Goal: Information Seeking & Learning: Find specific page/section

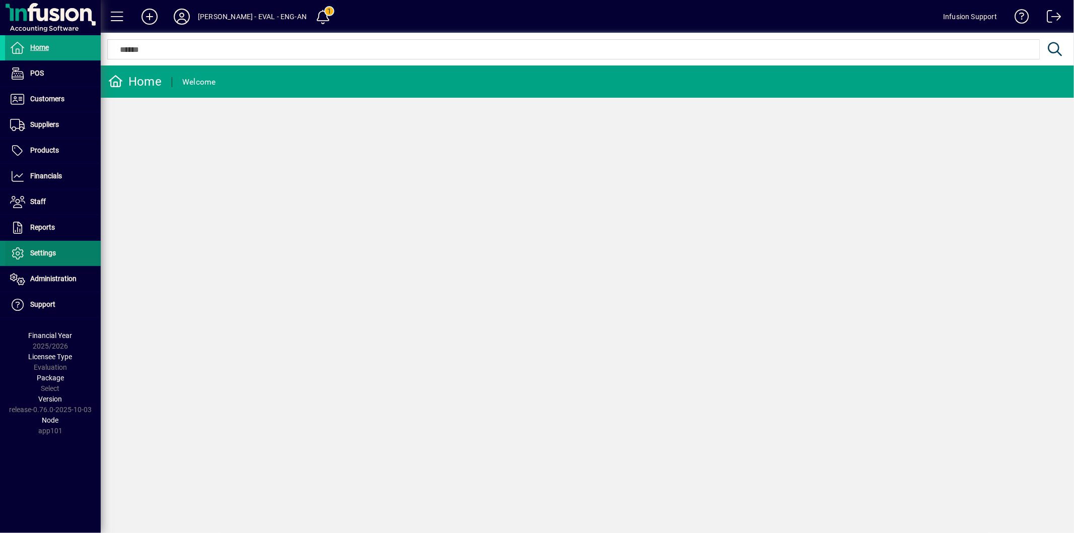
click at [55, 256] on span "Settings" at bounding box center [43, 253] width 26 height 8
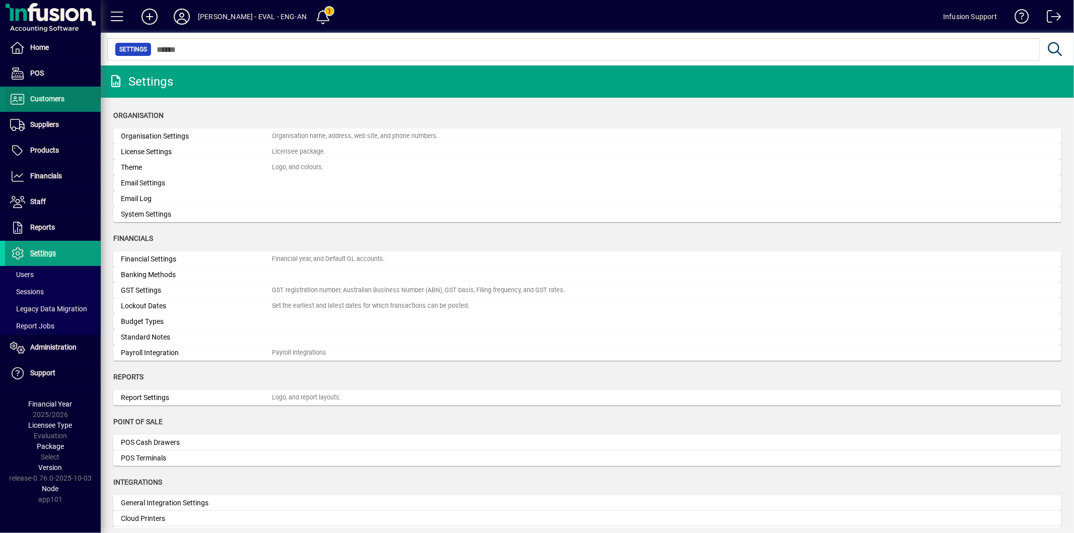
click at [45, 97] on span "Customers" at bounding box center [47, 99] width 34 height 8
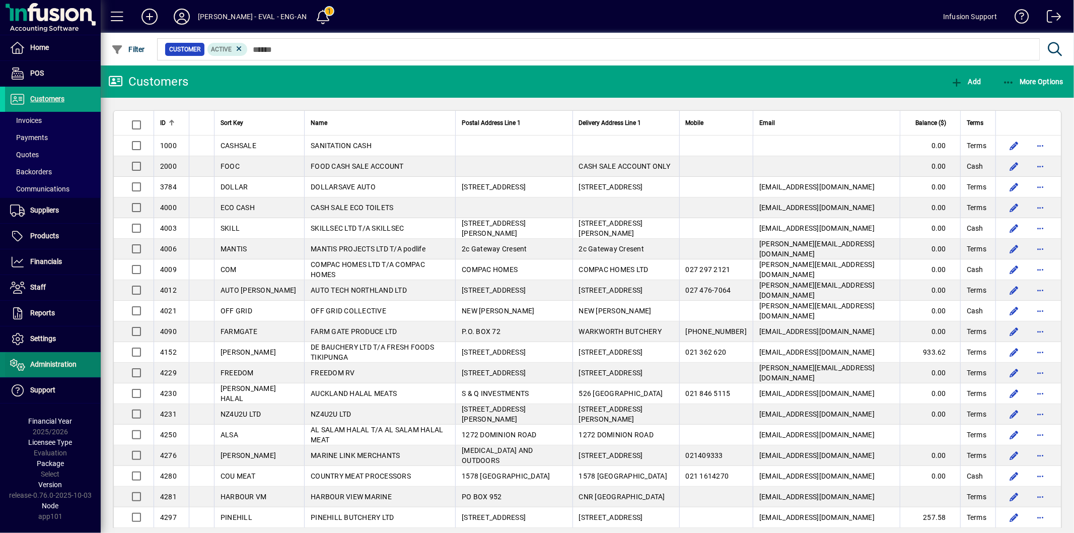
click at [51, 372] on span at bounding box center [53, 364] width 96 height 24
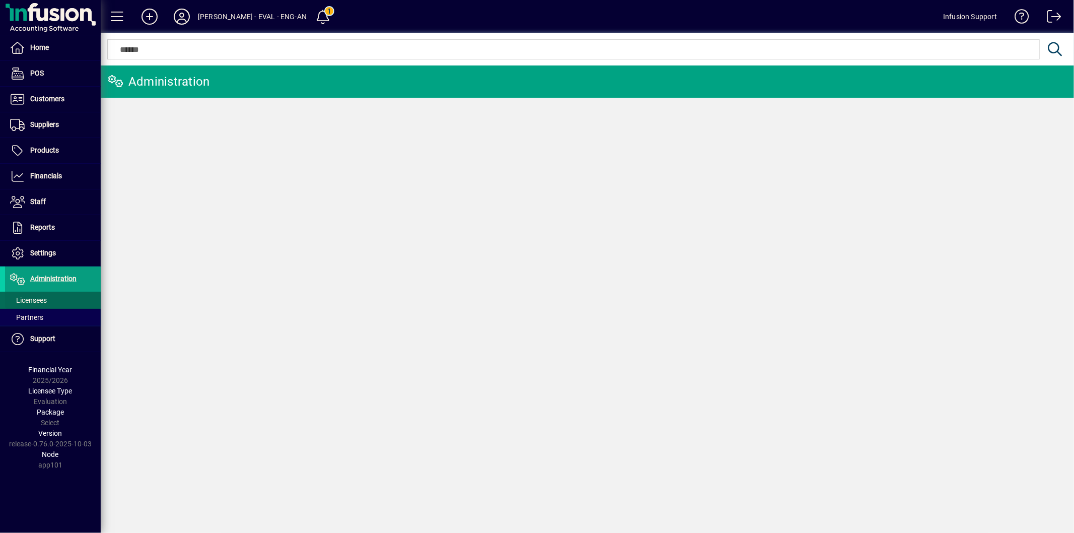
click at [44, 300] on span "Licensees" at bounding box center [28, 300] width 37 height 8
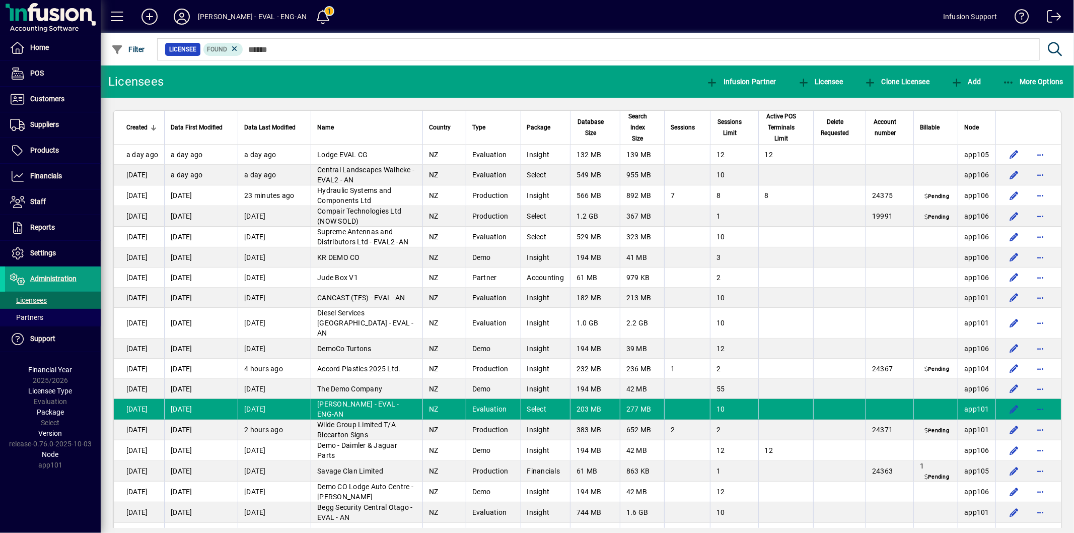
click at [598, 73] on mat-toolbar-row "Licensees Infusion Partner Licensee Clone Licensee Add More Options" at bounding box center [587, 81] width 973 height 32
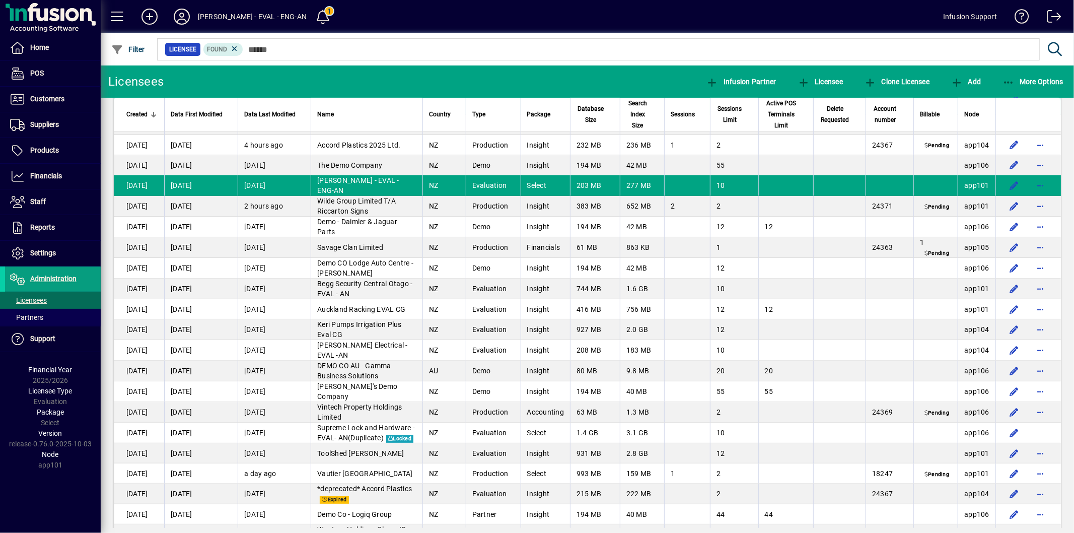
scroll to position [279, 0]
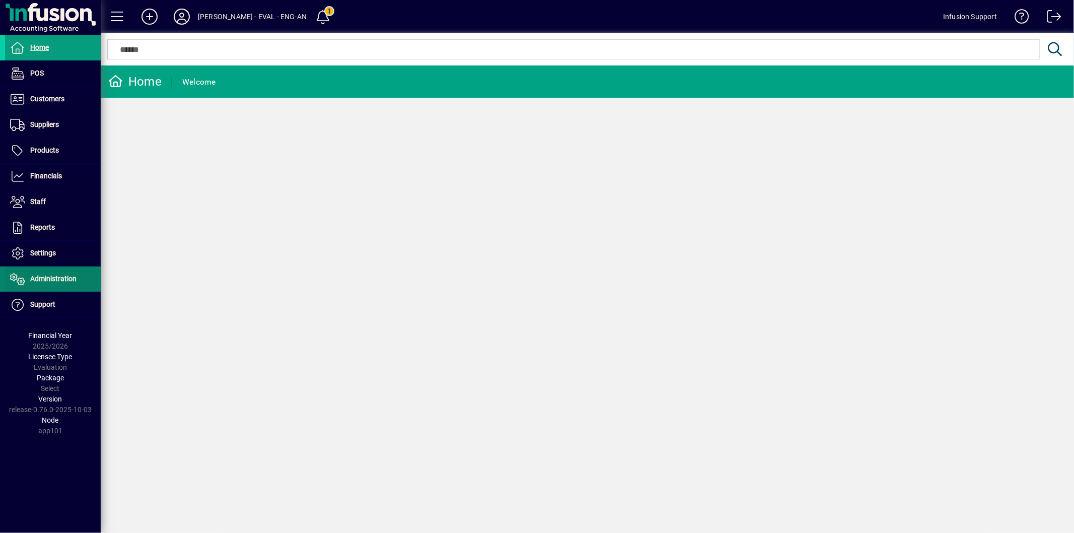
click at [64, 278] on span "Administration" at bounding box center [53, 278] width 46 height 8
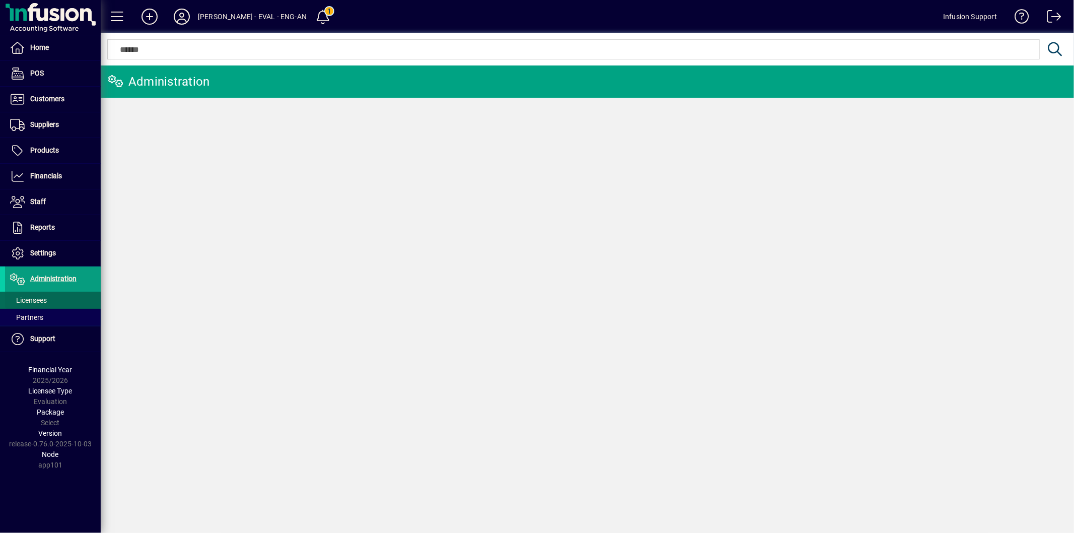
click at [59, 298] on span at bounding box center [53, 300] width 96 height 24
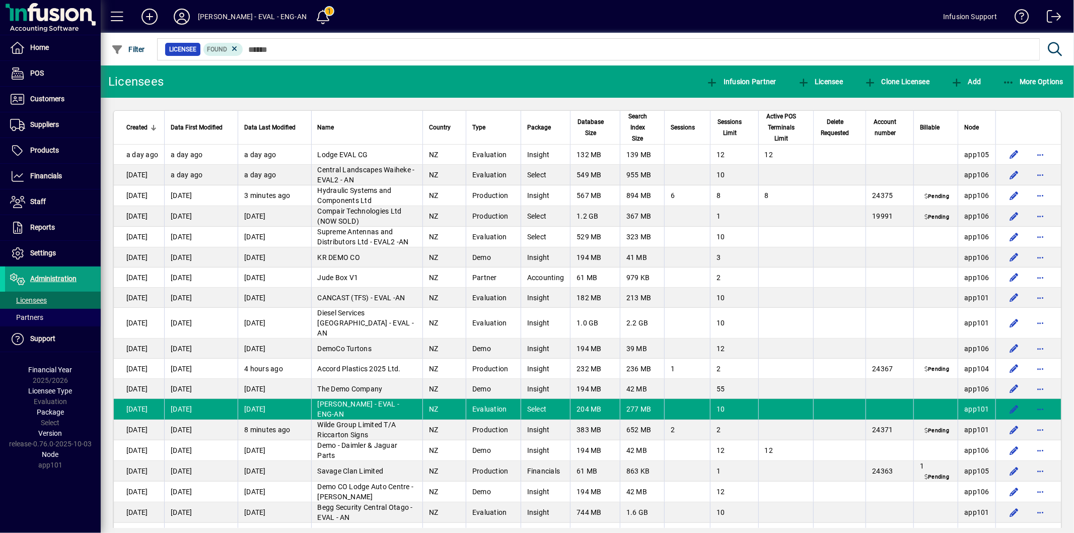
click at [273, 43] on div at bounding box center [642, 38] width 973 height 11
click at [274, 43] on div at bounding box center [642, 38] width 973 height 11
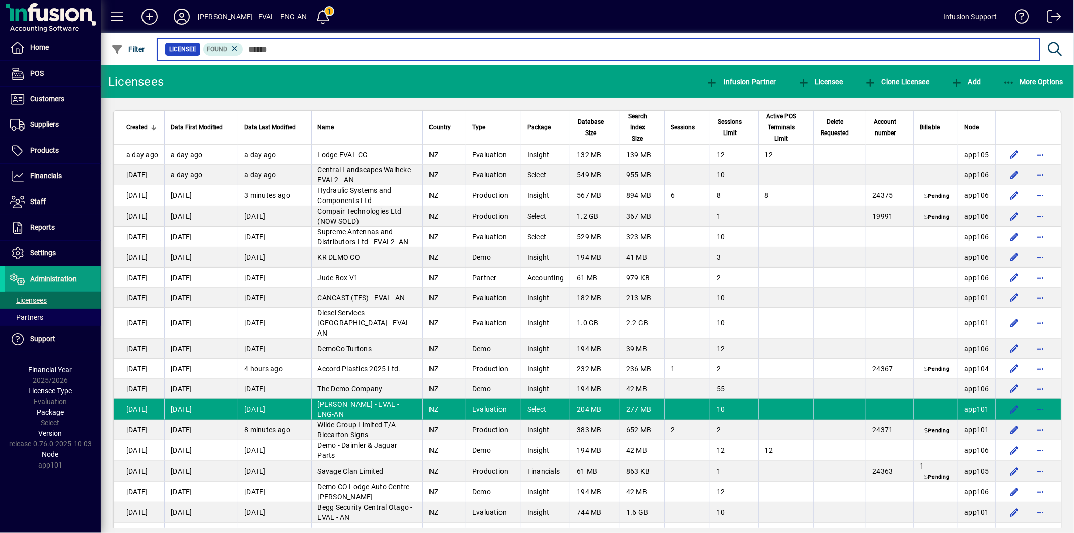
click at [280, 51] on input "text" at bounding box center [637, 49] width 789 height 14
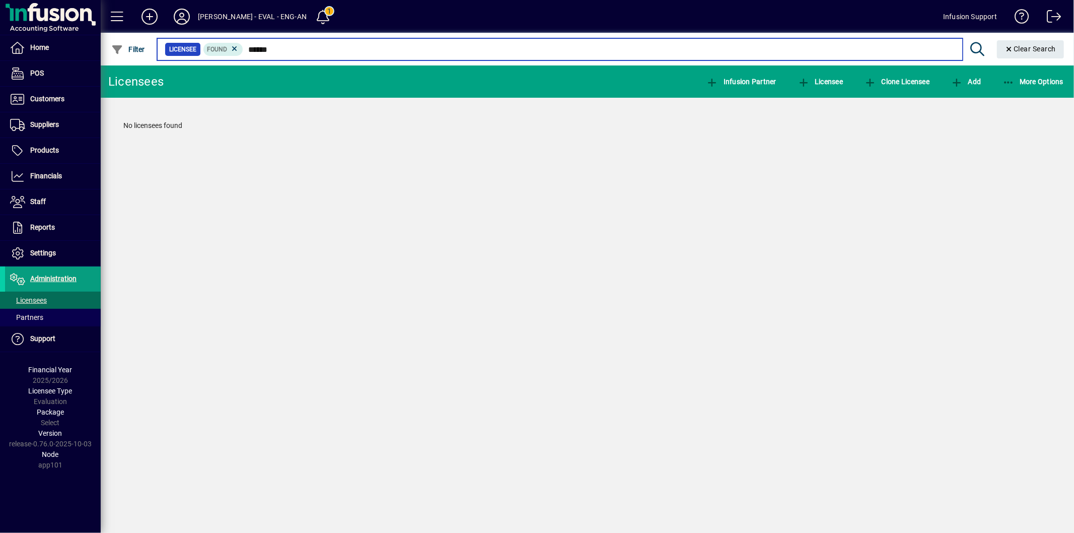
click at [288, 49] on input "******" at bounding box center [598, 49] width 711 height 14
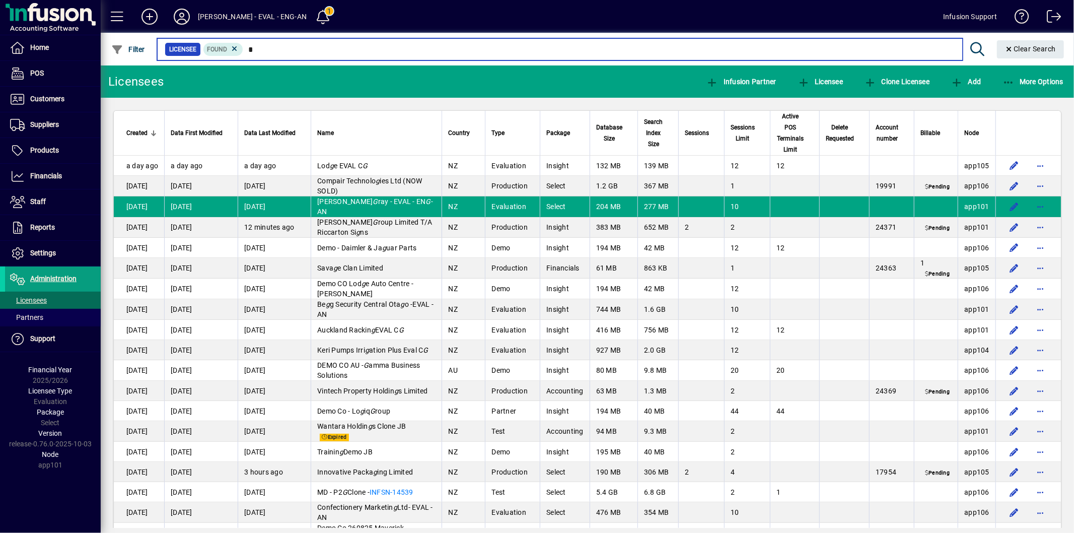
type input "*"
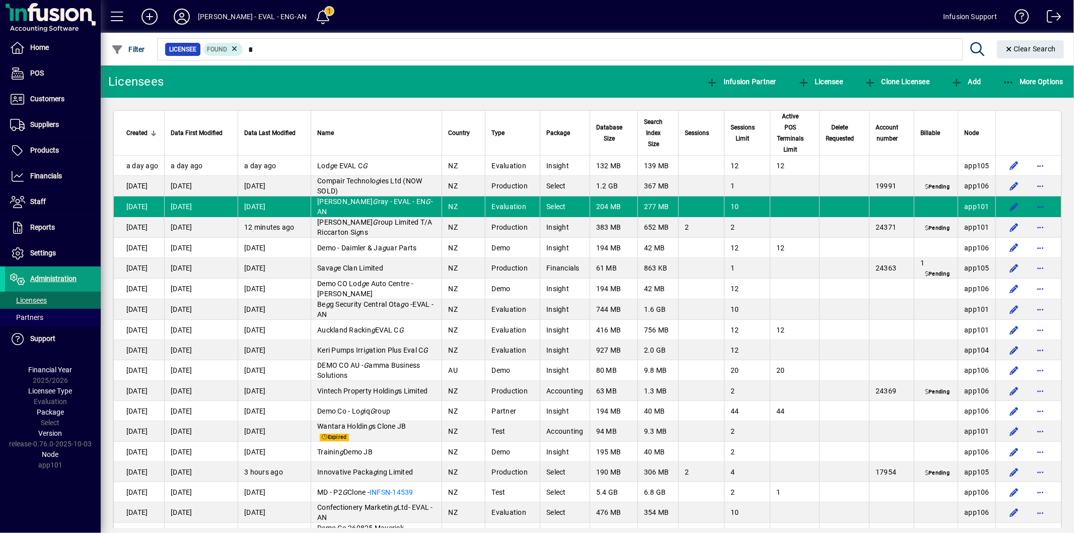
click at [272, 45] on mat-form-field "Licensee Found * Clear Search" at bounding box center [612, 49] width 913 height 33
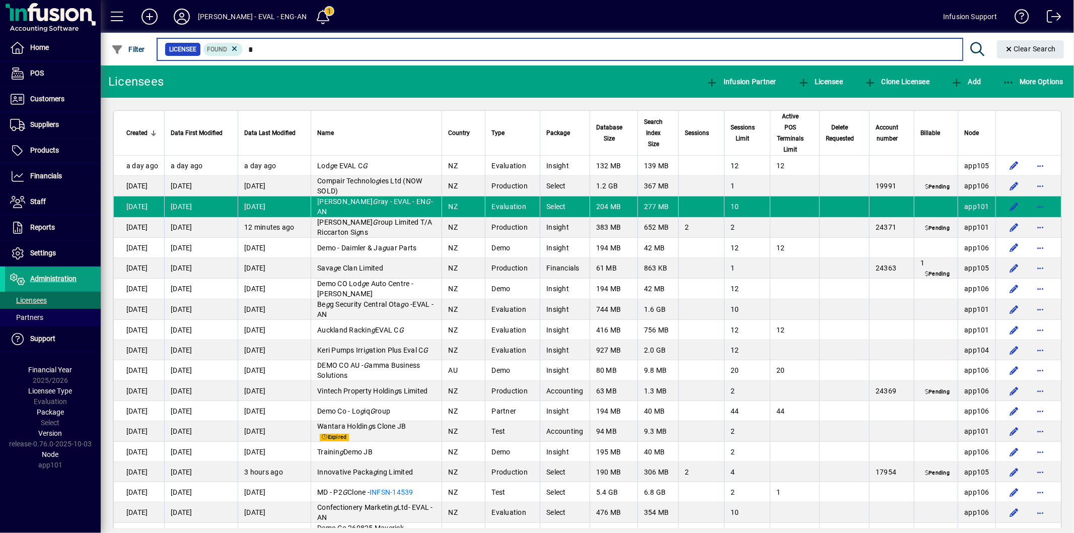
click at [267, 51] on input "*" at bounding box center [598, 49] width 711 height 14
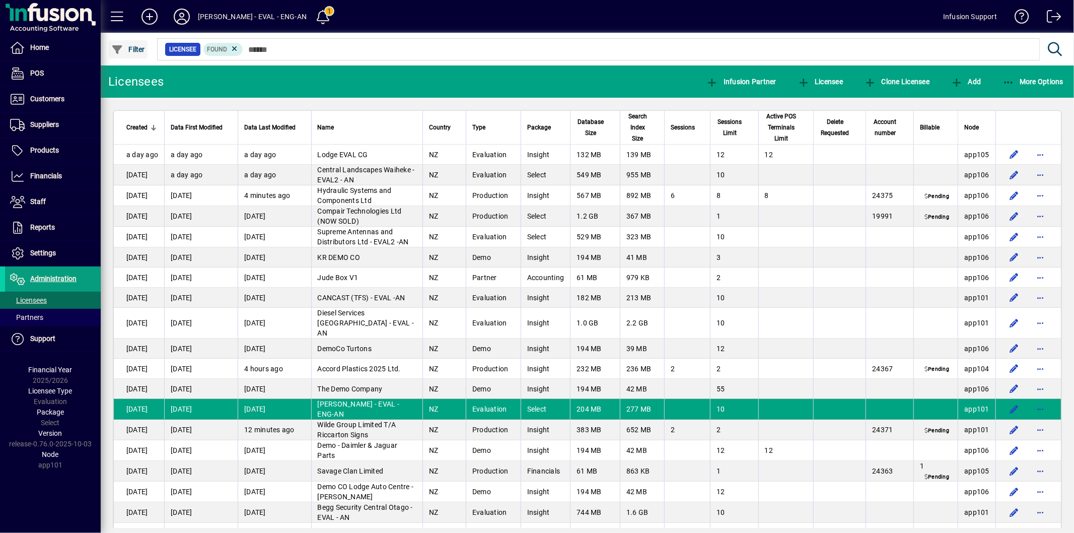
click at [131, 46] on span "Filter" at bounding box center [128, 49] width 34 height 8
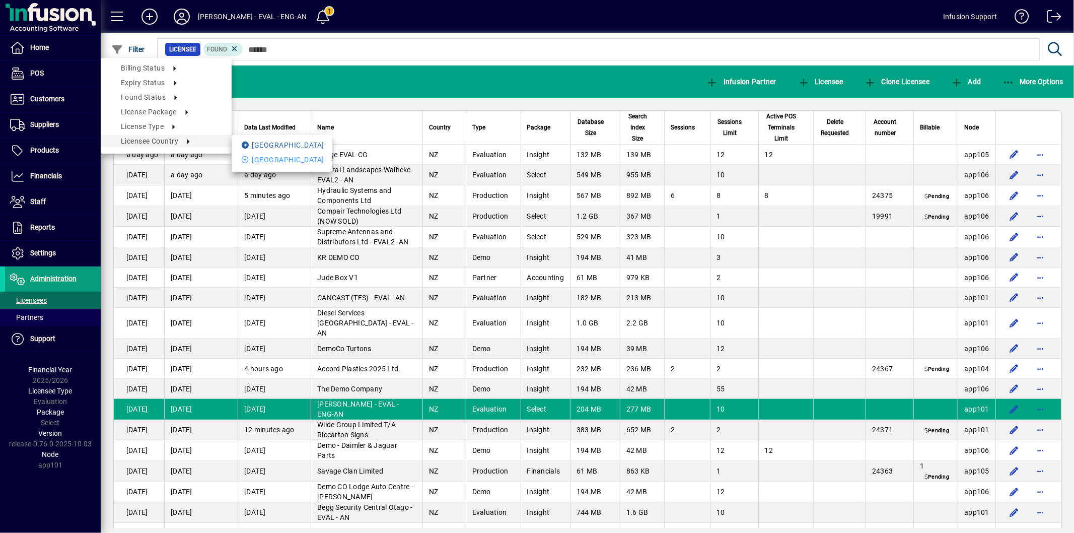
click at [253, 149] on li "Australia" at bounding box center [282, 145] width 100 height 12
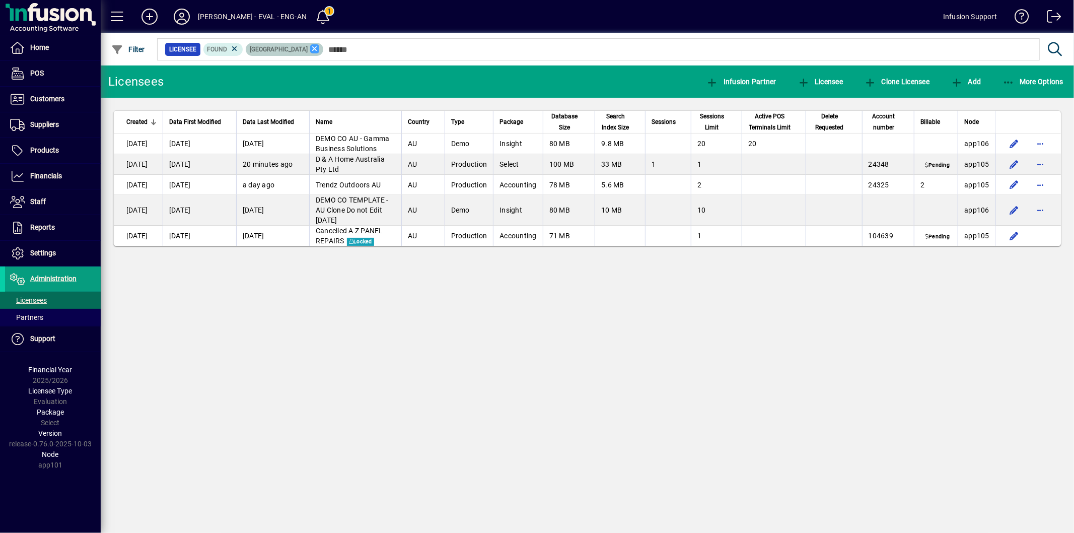
click at [310, 47] on icon at bounding box center [314, 48] width 9 height 9
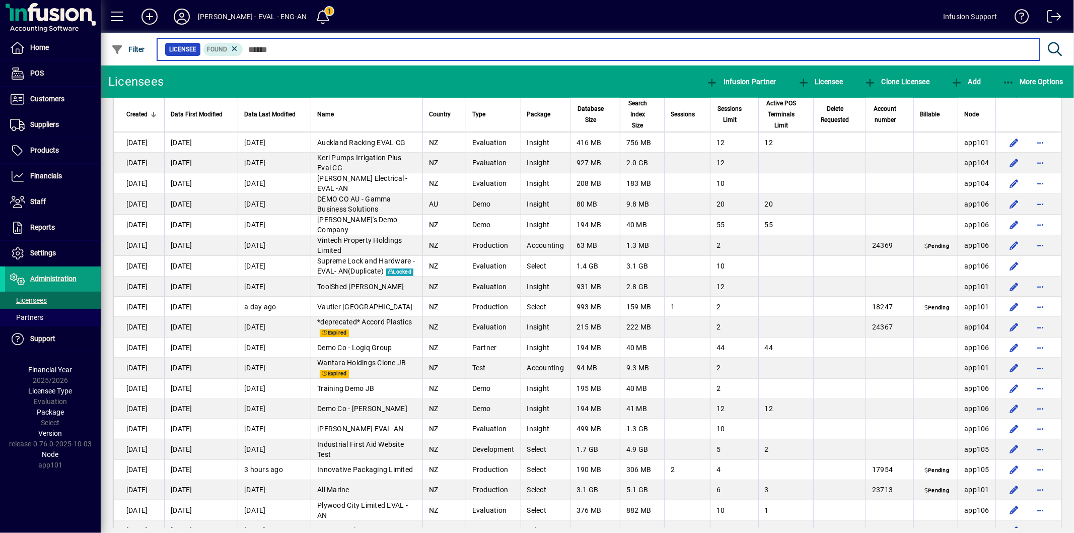
scroll to position [391, 0]
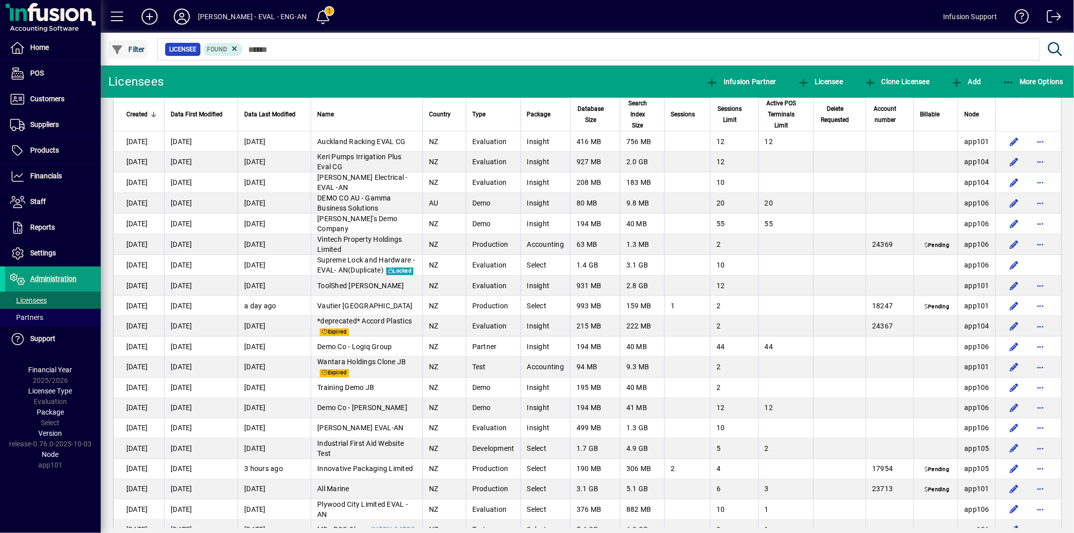
click at [131, 49] on span "Filter" at bounding box center [128, 49] width 34 height 8
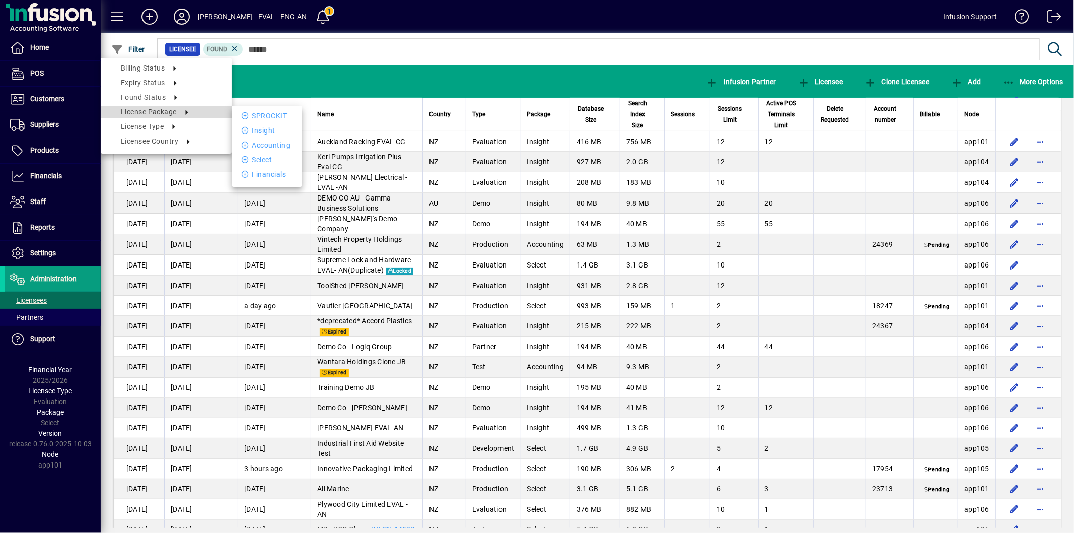
click at [167, 112] on span "License package" at bounding box center [149, 112] width 56 height 8
click at [257, 146] on li "Accounting" at bounding box center [267, 145] width 70 height 12
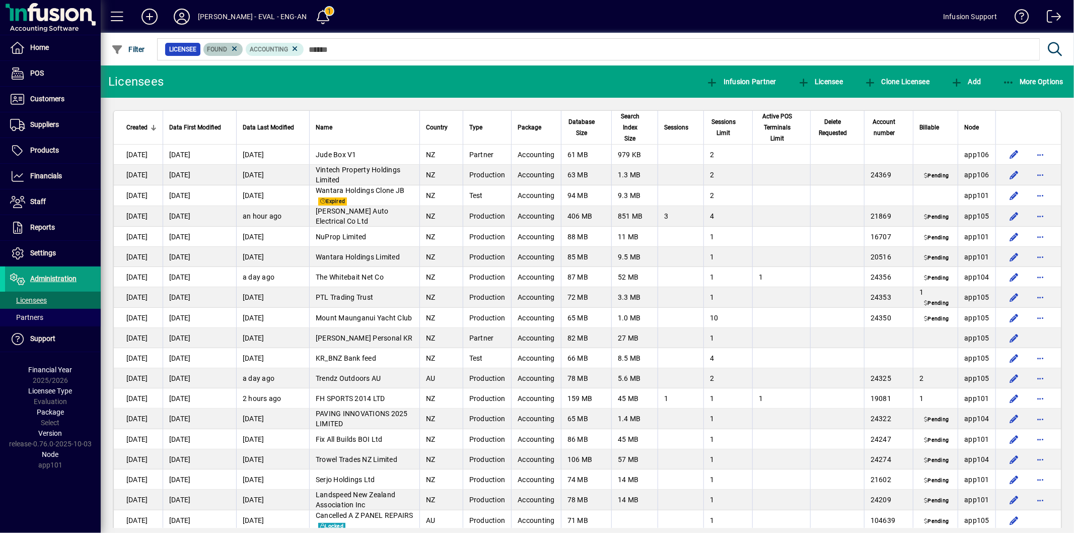
click at [228, 47] on span "Found" at bounding box center [223, 49] width 32 height 10
click at [230, 47] on icon at bounding box center [234, 48] width 9 height 9
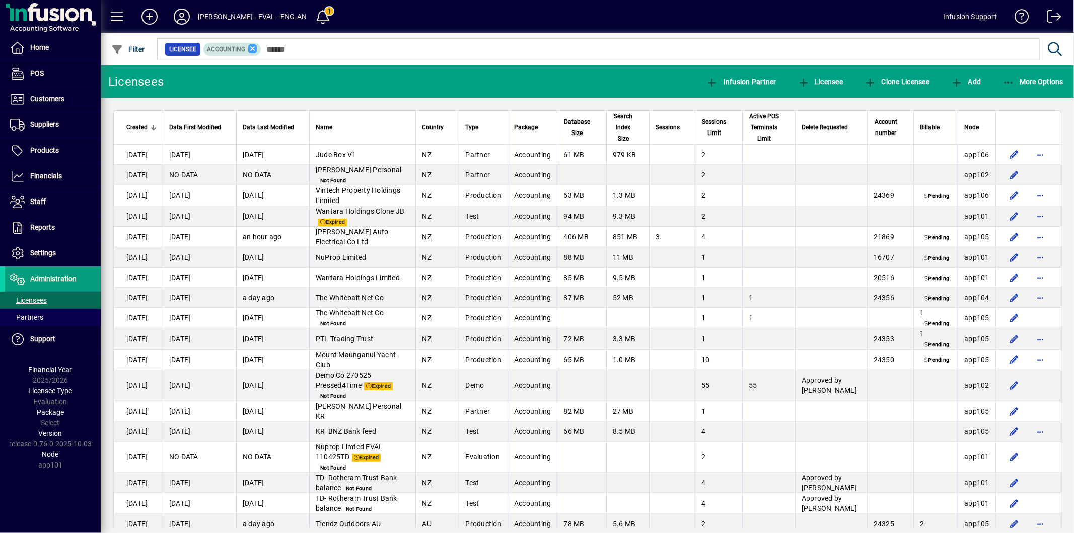
click at [251, 49] on icon at bounding box center [252, 48] width 9 height 9
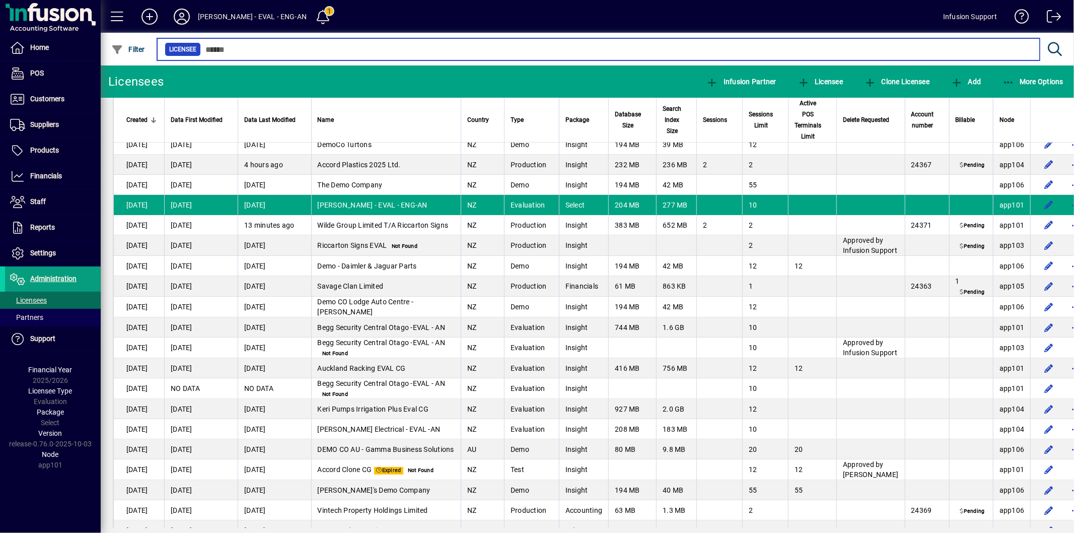
scroll to position [559, 0]
